Goal: Submit feedback/report problem

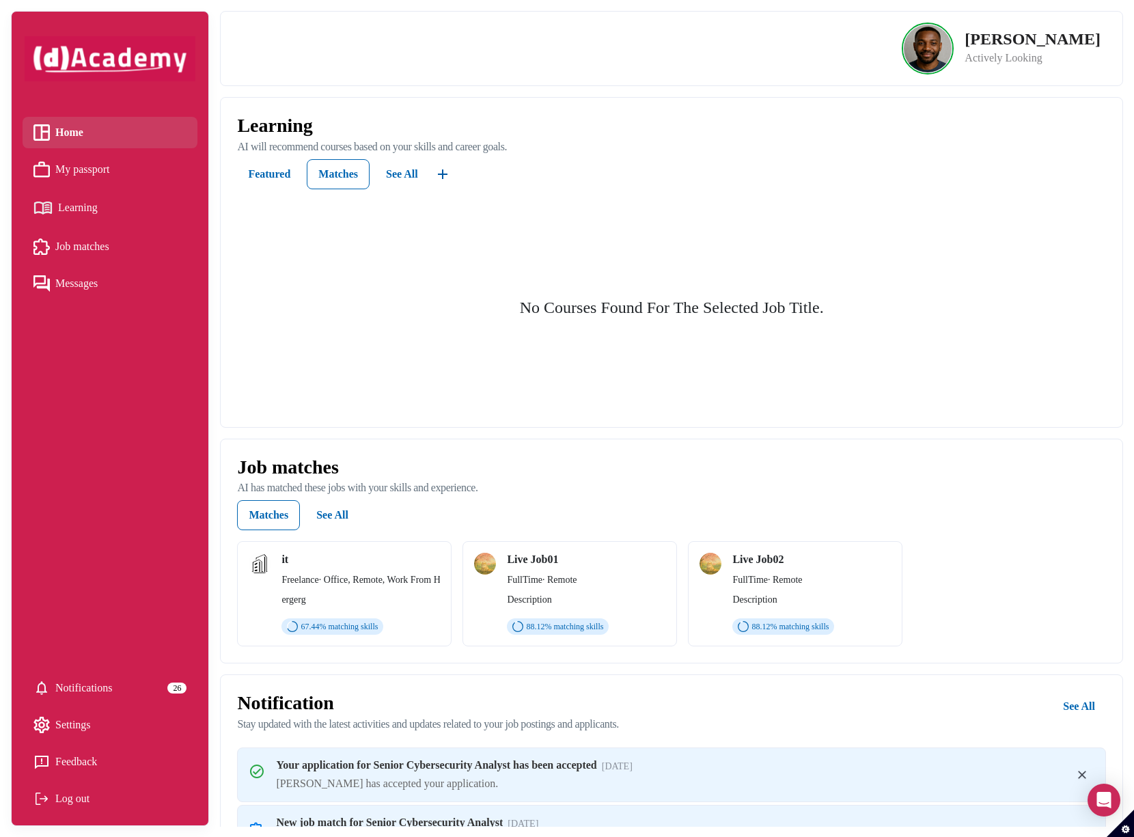
click at [165, 769] on link "Feedback" at bounding box center [109, 761] width 153 height 20
click at [1036, 499] on div "Job matches AI has matched these jobs with your skills and experience." at bounding box center [671, 478] width 869 height 45
